Goal: Transaction & Acquisition: Book appointment/travel/reservation

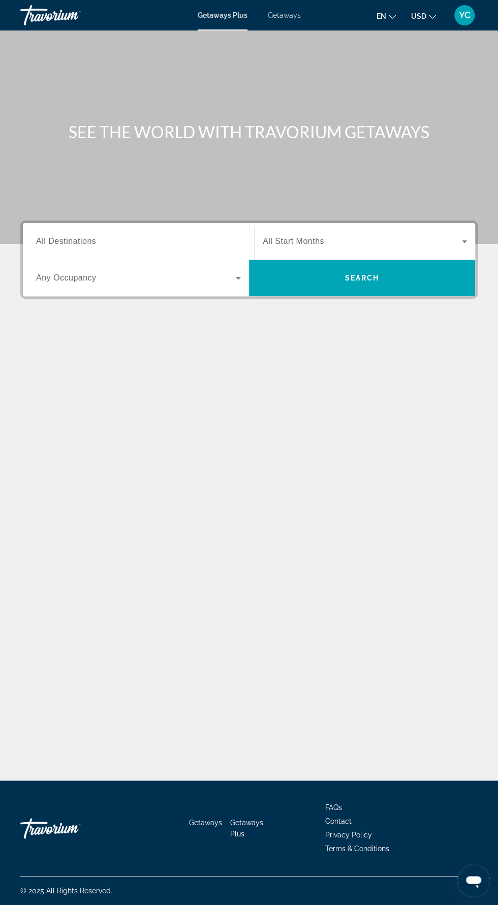
click at [108, 239] on input "Destination All Destinations" at bounding box center [138, 242] width 205 height 12
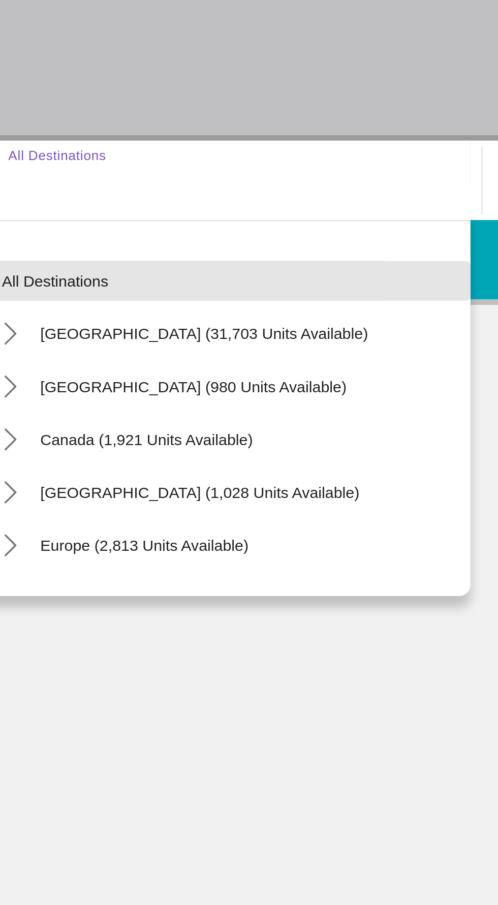
scroll to position [72, 0]
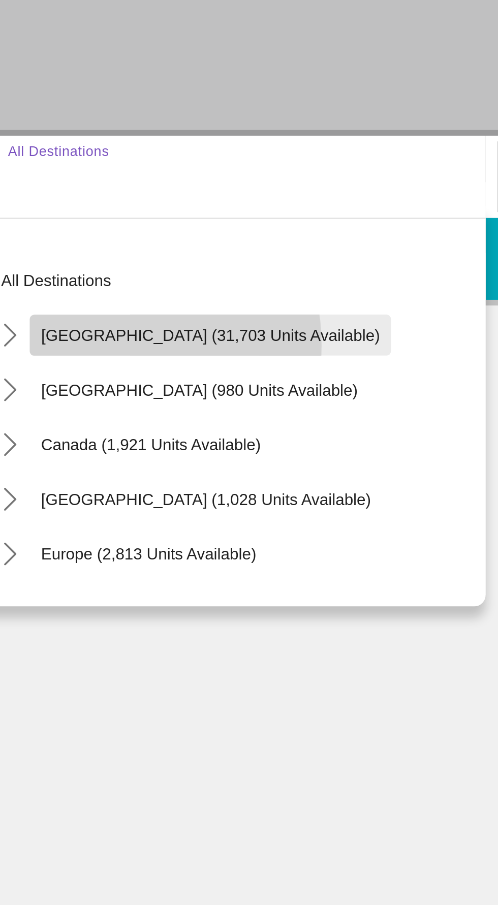
click at [75, 300] on span "Select destination: United States (31,703 units available)" at bounding box center [126, 312] width 161 height 24
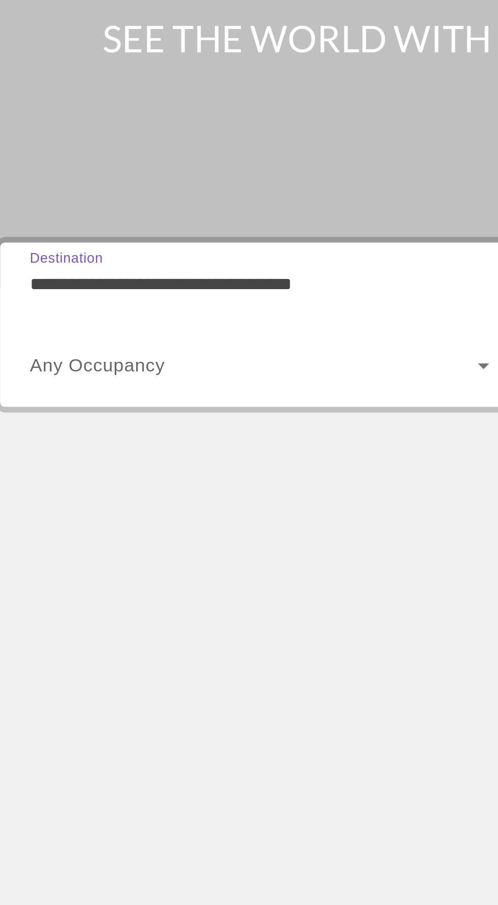
click at [102, 236] on input "**********" at bounding box center [138, 242] width 205 height 12
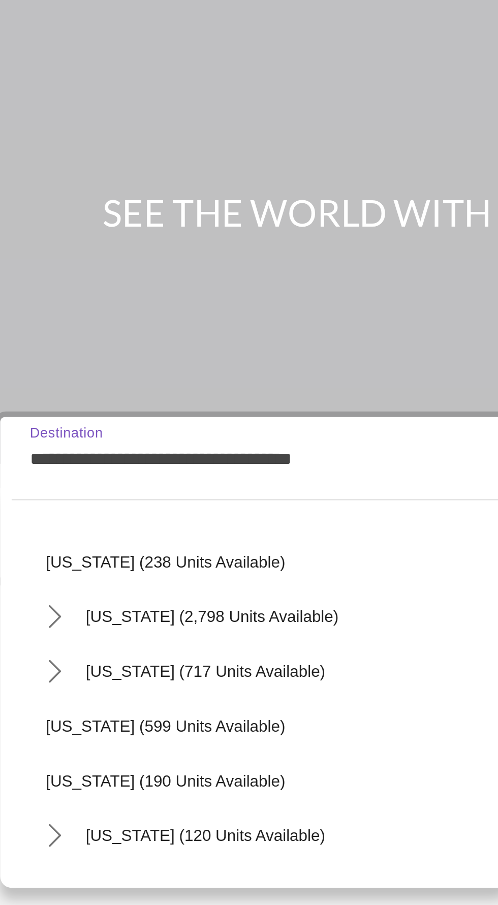
scroll to position [514, 0]
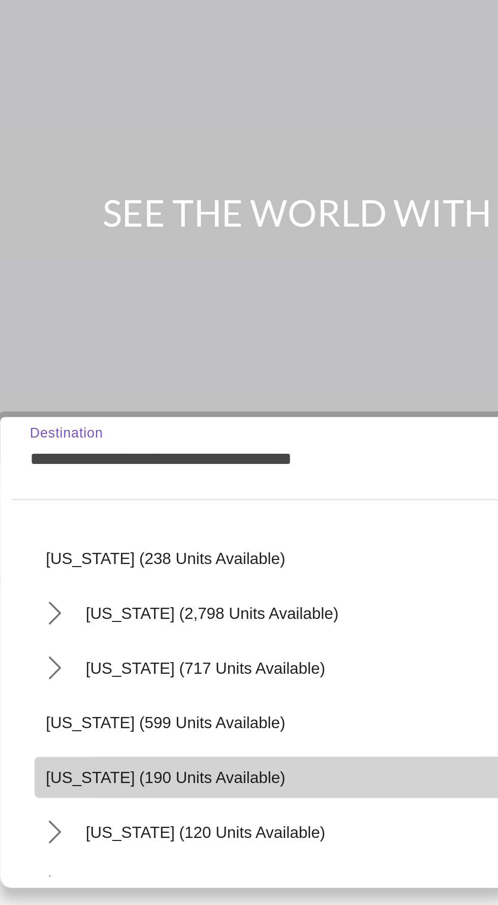
click at [99, 380] on span "[US_STATE] (190 units available)" at bounding box center [96, 384] width 107 height 8
type input "**********"
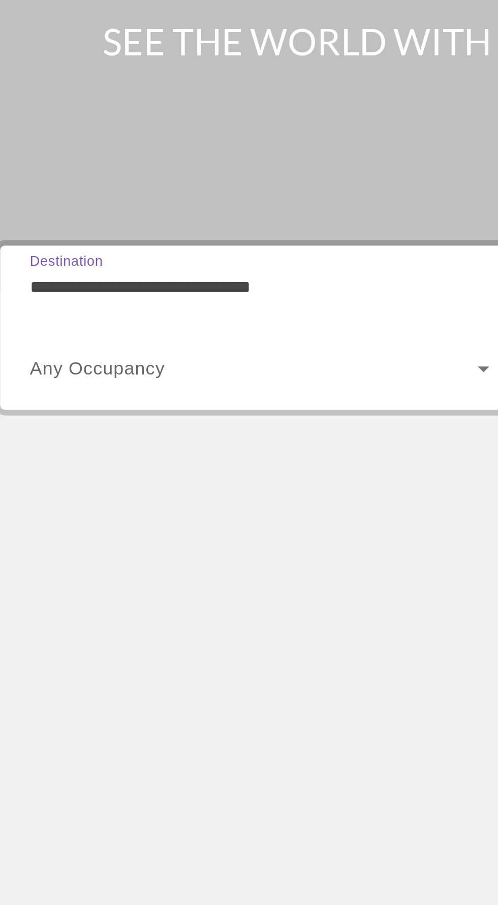
scroll to position [72, 0]
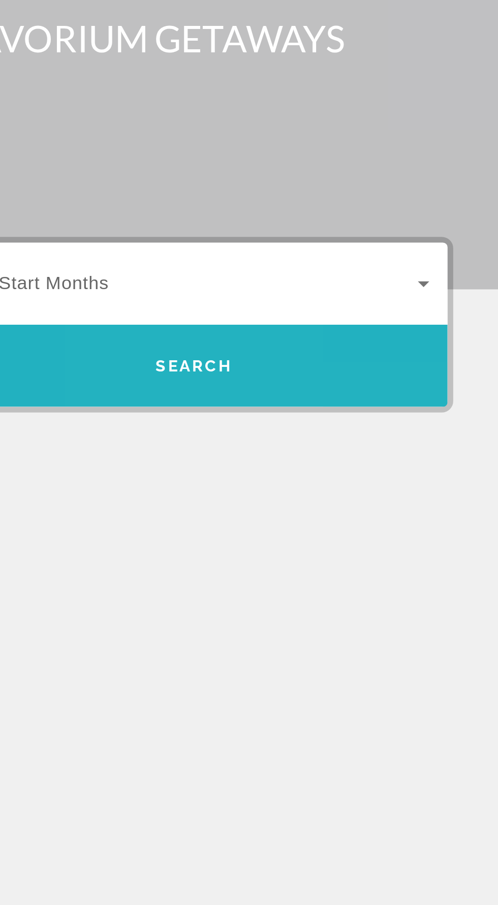
click at [368, 266] on span "Search" at bounding box center [362, 278] width 226 height 24
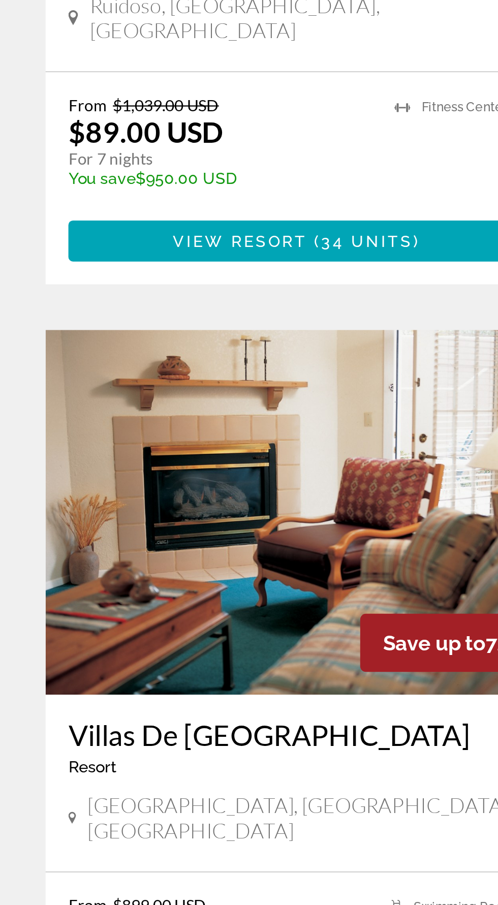
scroll to position [1270, 0]
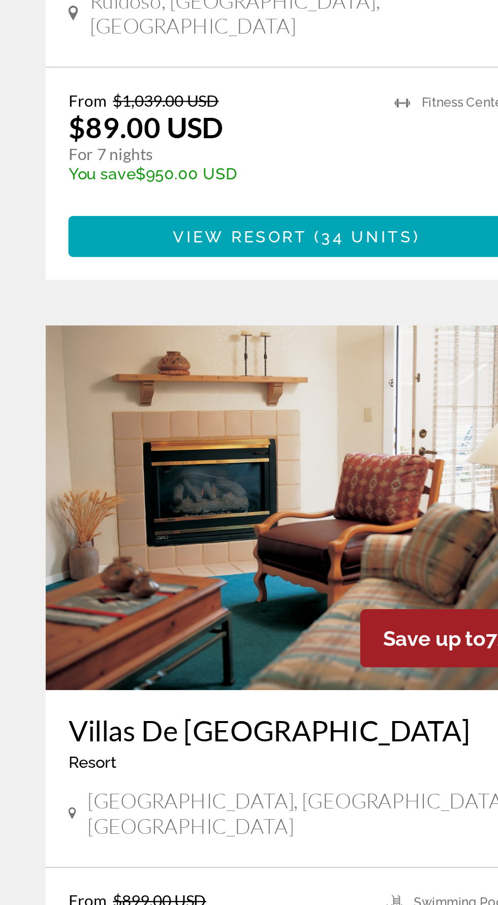
click at [146, 842] on span "8 units" at bounding box center [164, 846] width 36 height 8
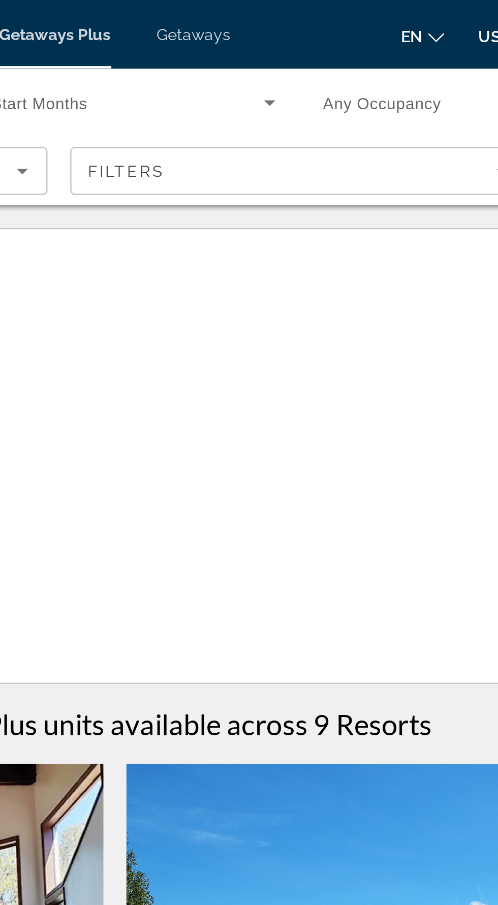
click at [283, 12] on span "Getaways" at bounding box center [284, 15] width 33 height 8
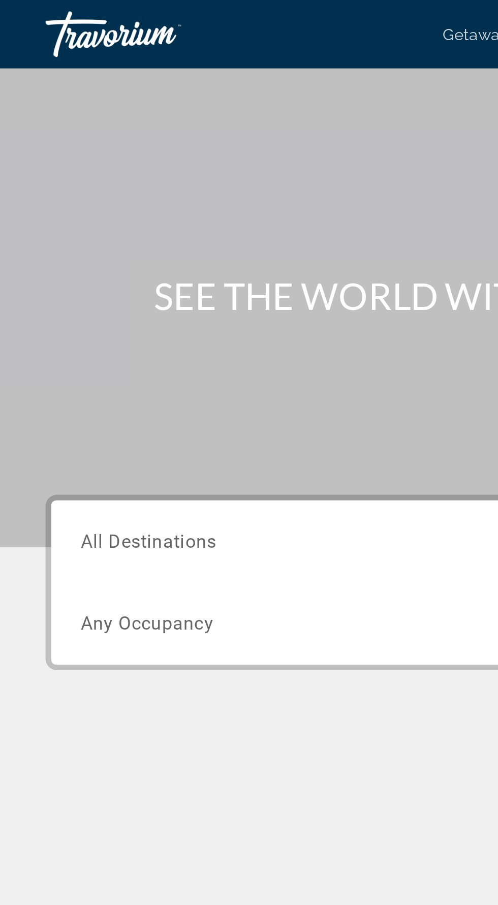
click at [121, 238] on input "Destination All Destinations" at bounding box center [138, 242] width 205 height 12
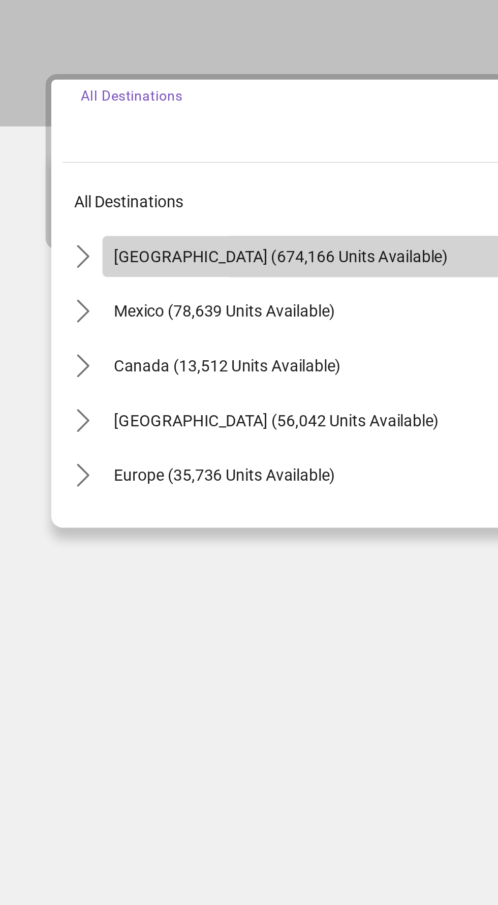
click at [156, 297] on span "Select destination: United States (674,166 units available)" at bounding box center [147, 302] width 203 height 24
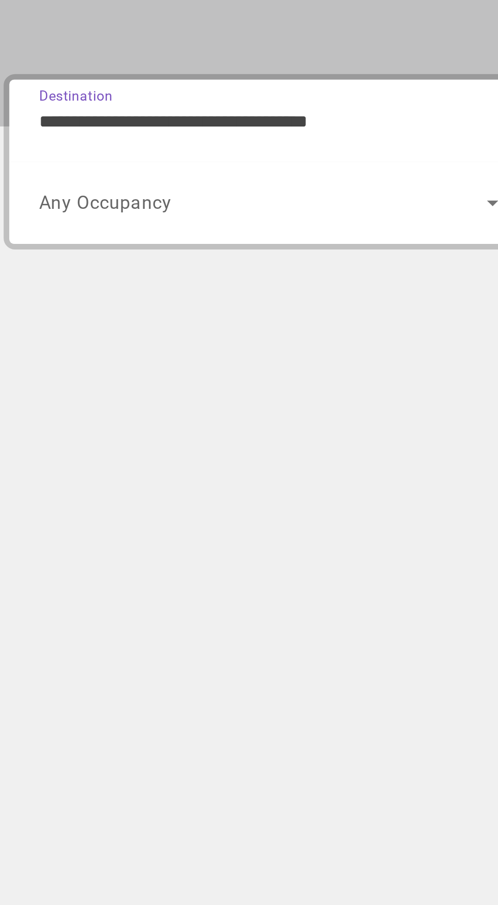
click at [180, 240] on input "**********" at bounding box center [138, 242] width 205 height 12
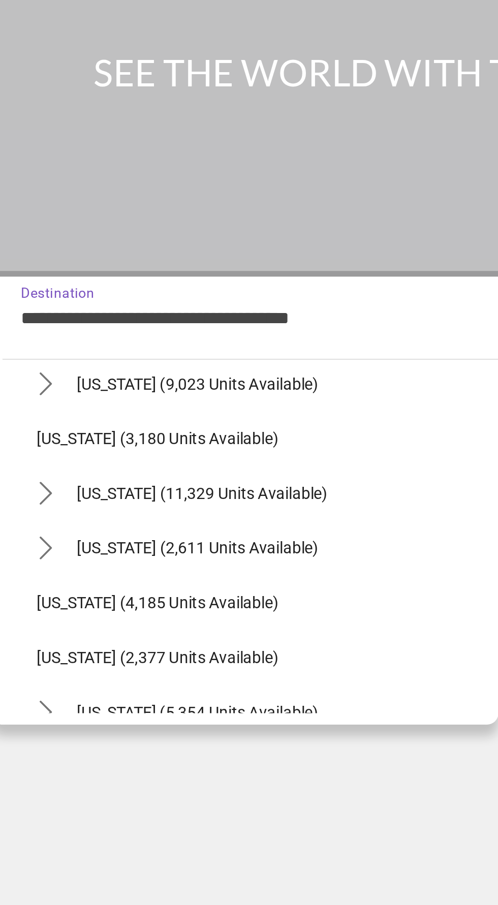
scroll to position [545, 0]
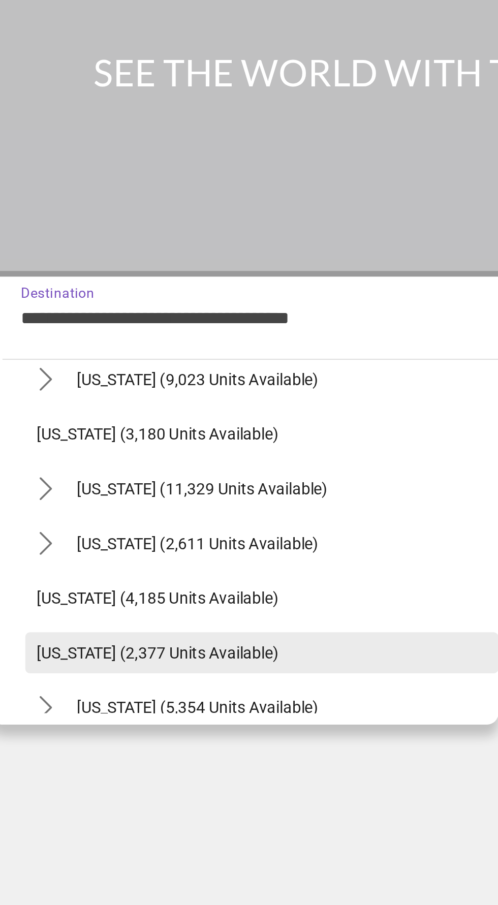
click at [144, 390] on span "New Mexico (2,377 units available)" at bounding box center [97, 391] width 108 height 8
type input "**********"
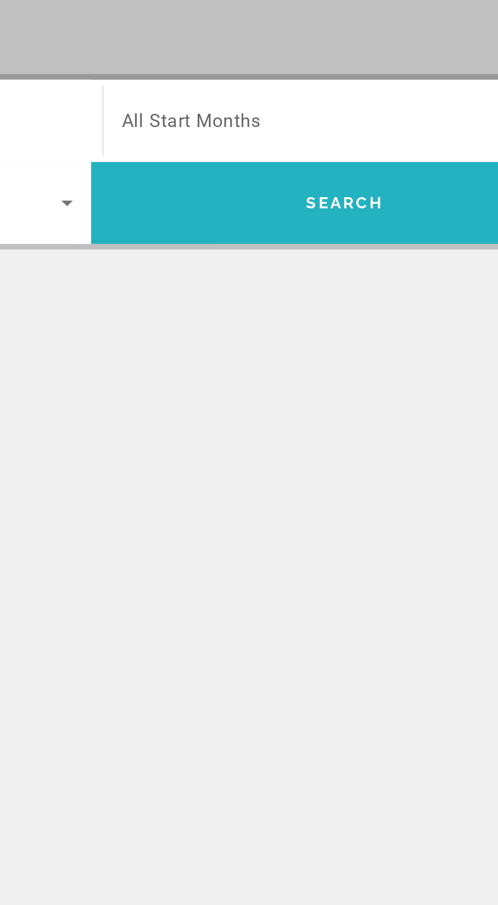
click at [380, 268] on span "Search" at bounding box center [362, 278] width 226 height 24
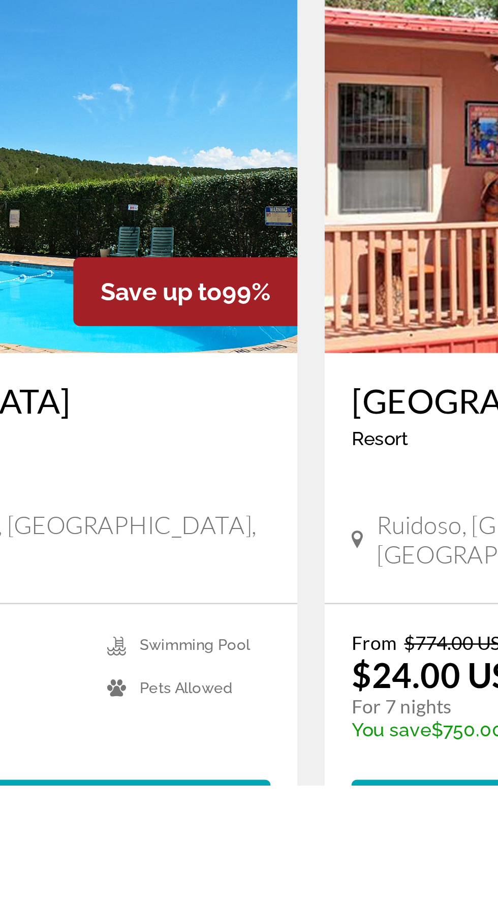
scroll to position [1333, 0]
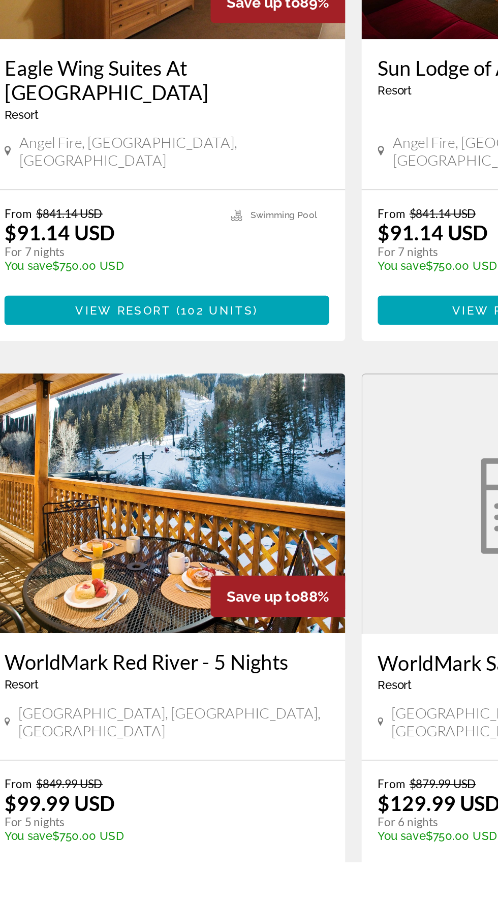
scroll to position [1417, 0]
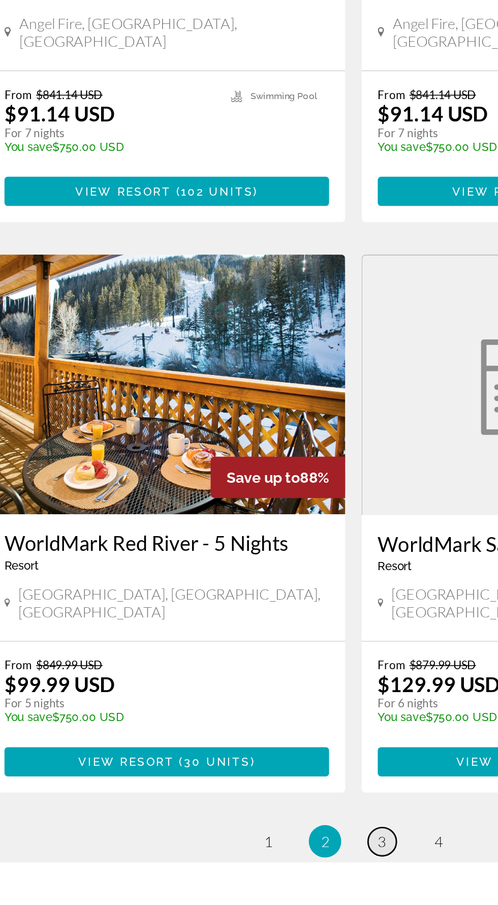
click at [266, 886] on span "3" at bounding box center [266, 891] width 5 height 11
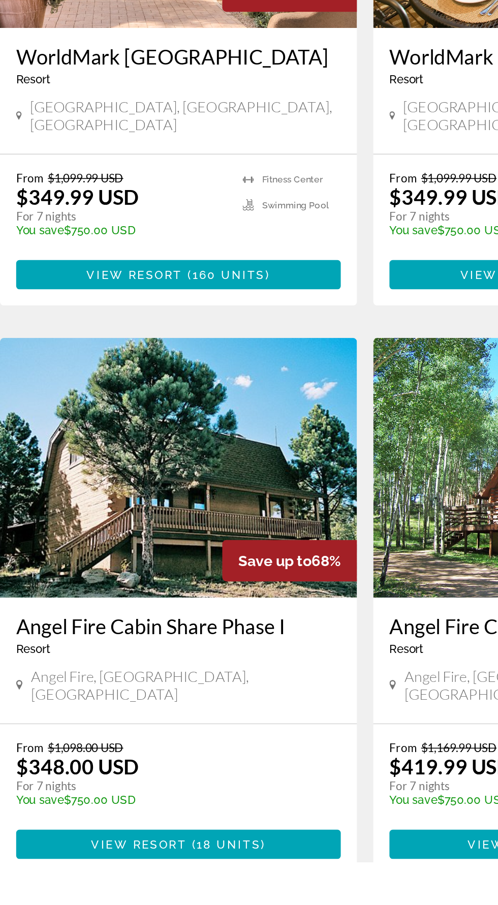
scroll to position [1417, 0]
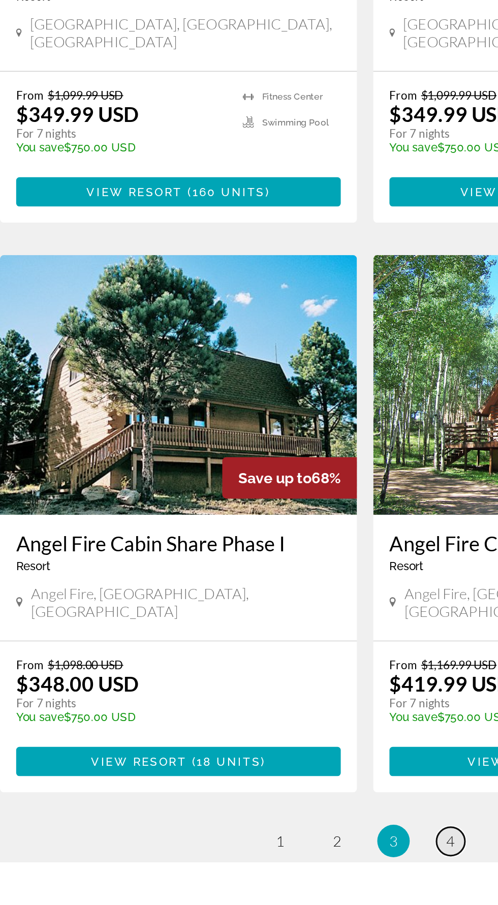
click at [302, 886] on span "4" at bounding box center [302, 891] width 5 height 11
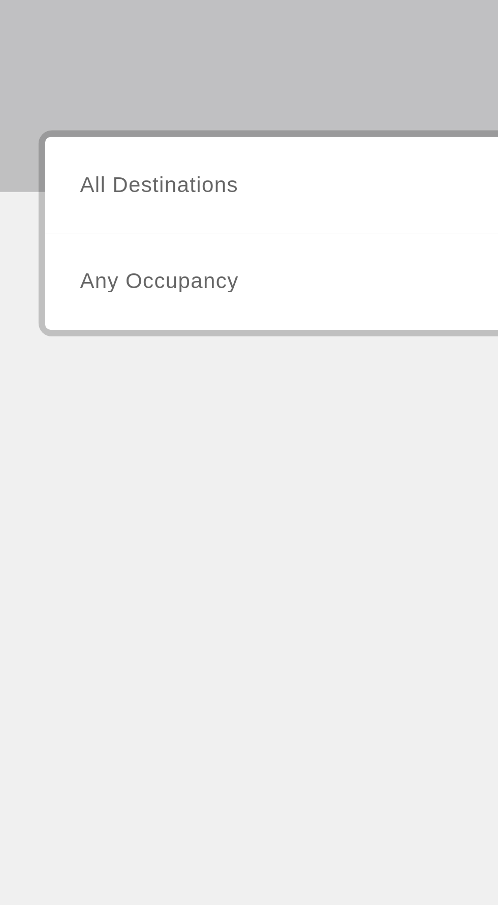
click at [68, 237] on span "All Destinations" at bounding box center [66, 241] width 60 height 9
click at [68, 237] on input "Destination All Destinations" at bounding box center [138, 242] width 205 height 12
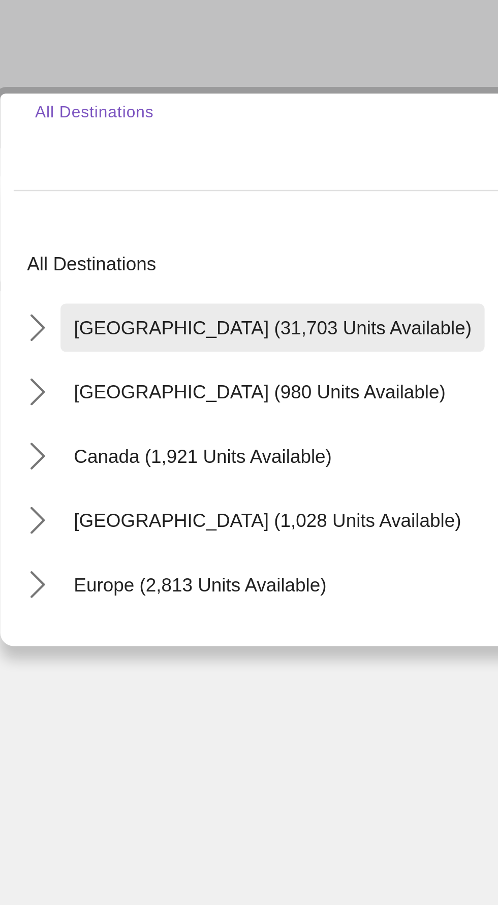
click at [65, 312] on span "[GEOGRAPHIC_DATA] (31,703 units available)" at bounding box center [126, 312] width 151 height 8
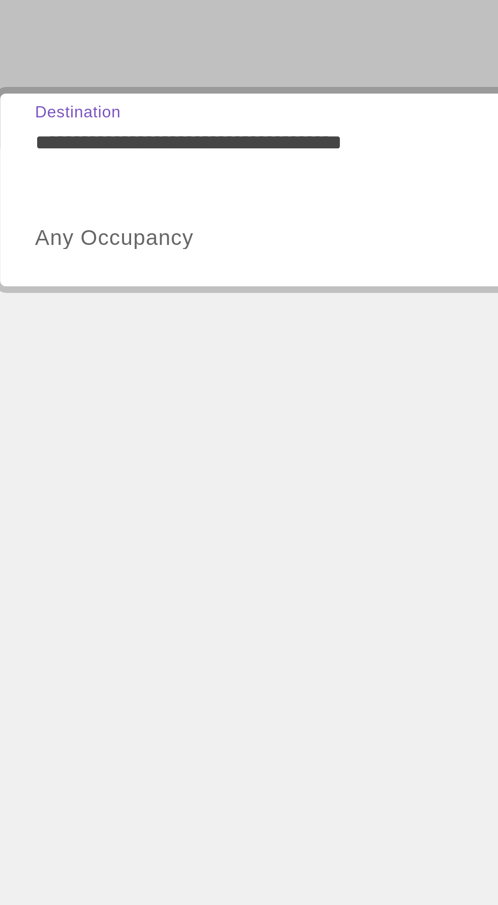
click at [76, 240] on input "**********" at bounding box center [138, 242] width 205 height 12
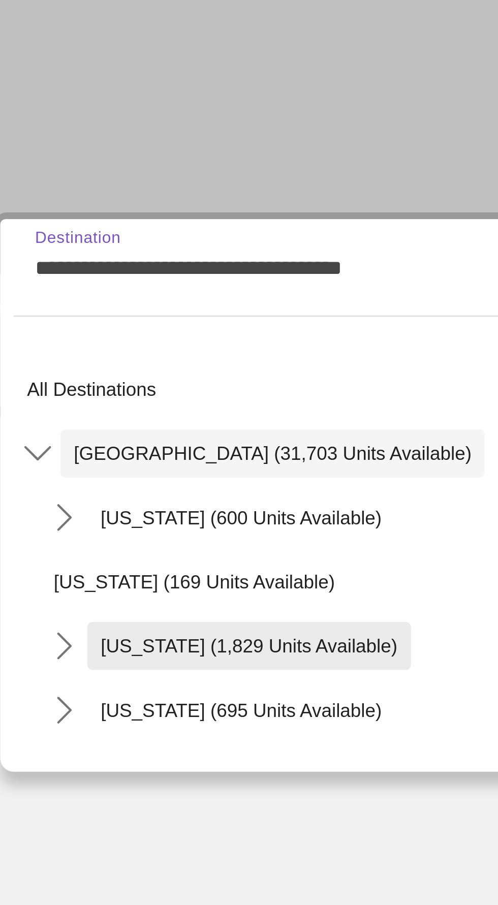
click at [92, 388] on span "[US_STATE] (1,829 units available)" at bounding box center [117, 385] width 113 height 8
type input "**********"
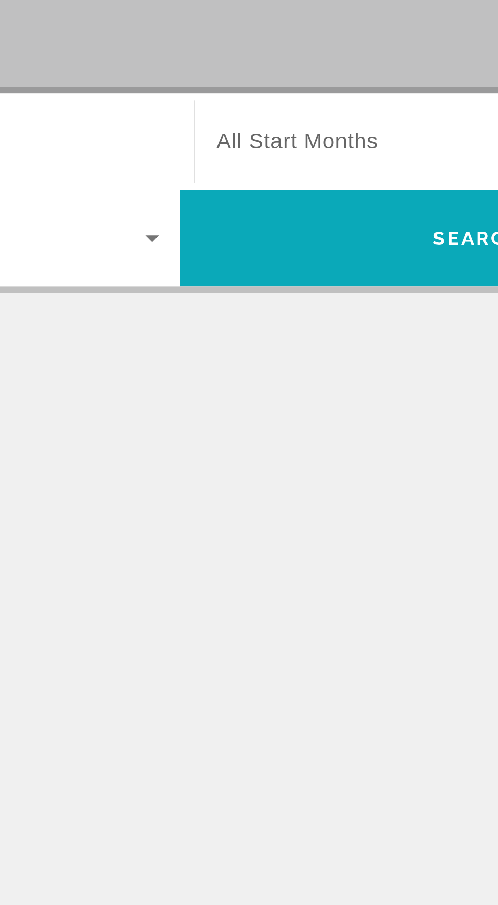
click at [331, 267] on span "Search" at bounding box center [362, 278] width 226 height 24
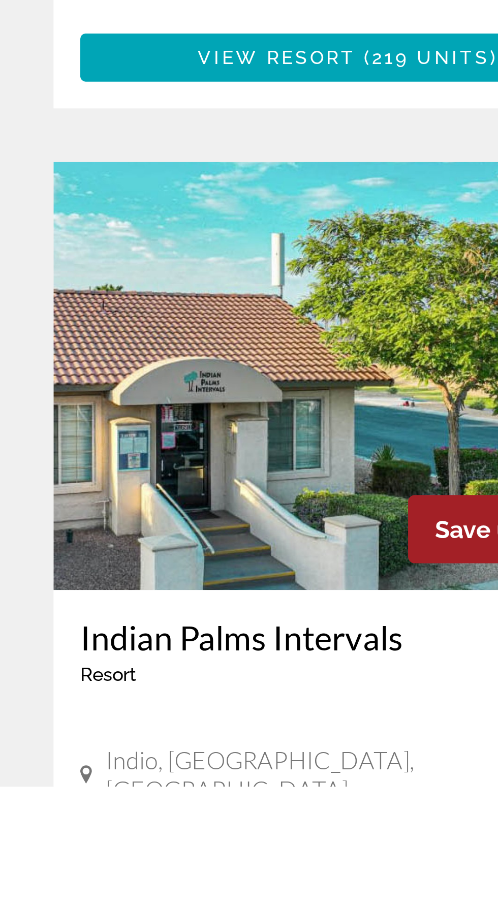
scroll to position [1534, 0]
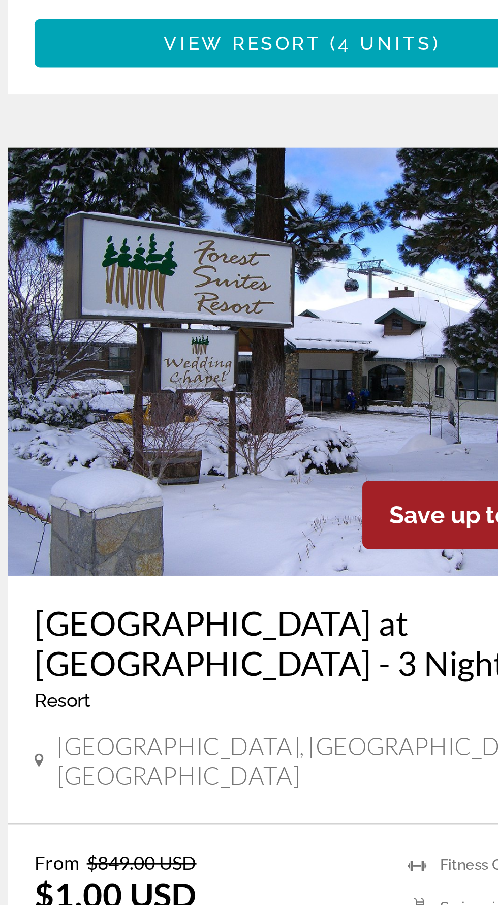
scroll to position [148, 0]
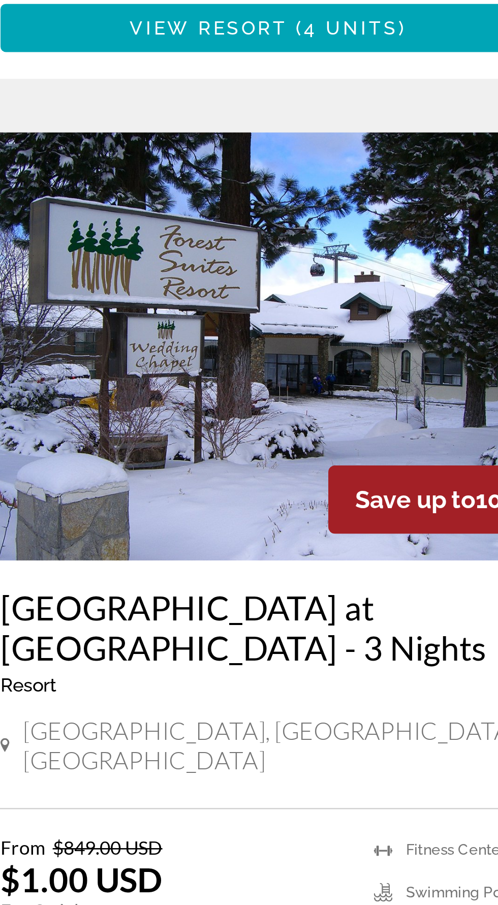
click at [176, 893] on span "51 units" at bounding box center [164, 897] width 40 height 8
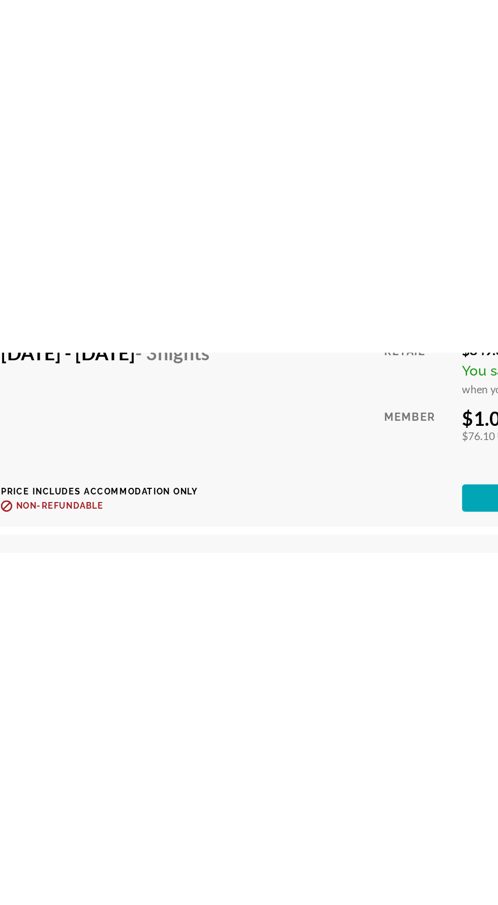
scroll to position [3766, 0]
